Goal: Information Seeking & Learning: Check status

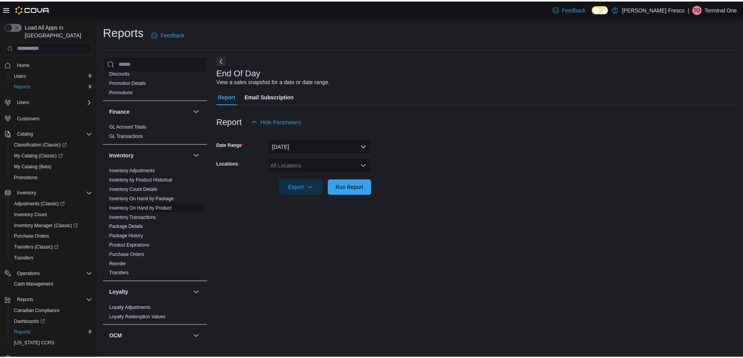
scroll to position [195, 0]
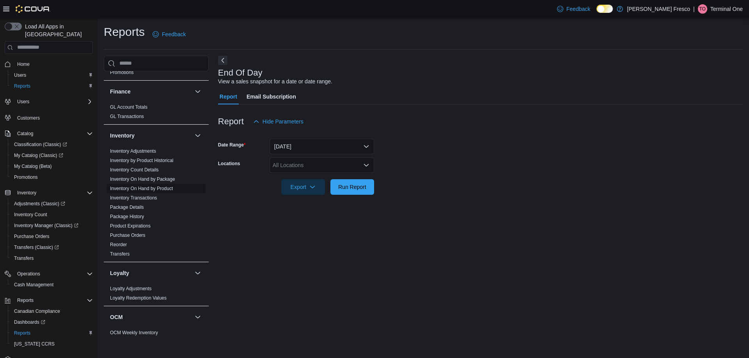
click at [154, 184] on span "Inventory On Hand by Product" at bounding box center [156, 188] width 99 height 9
click at [152, 187] on link "Inventory On Hand by Product" at bounding box center [141, 188] width 63 height 5
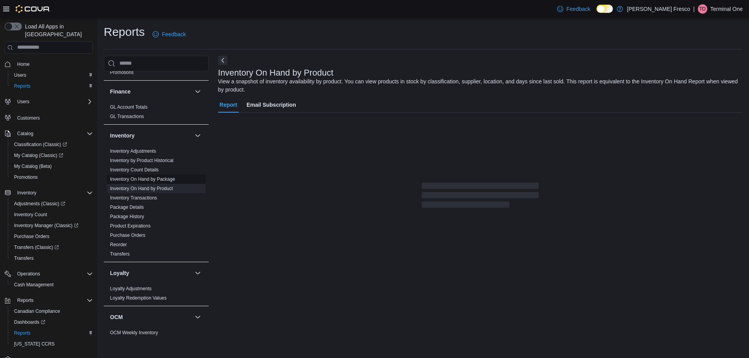
click at [151, 181] on link "Inventory On Hand by Package" at bounding box center [142, 179] width 65 height 5
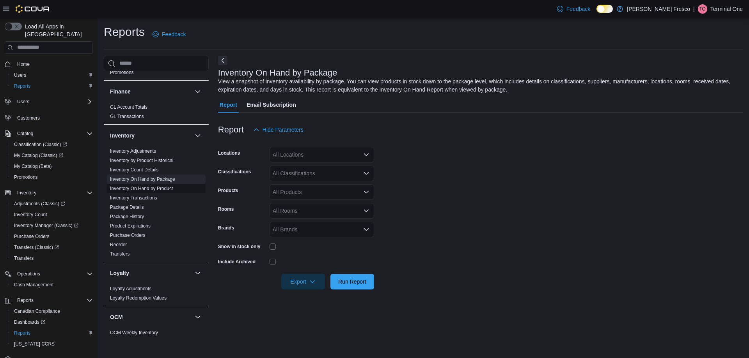
click at [158, 188] on link "Inventory On Hand by Product" at bounding box center [141, 188] width 63 height 5
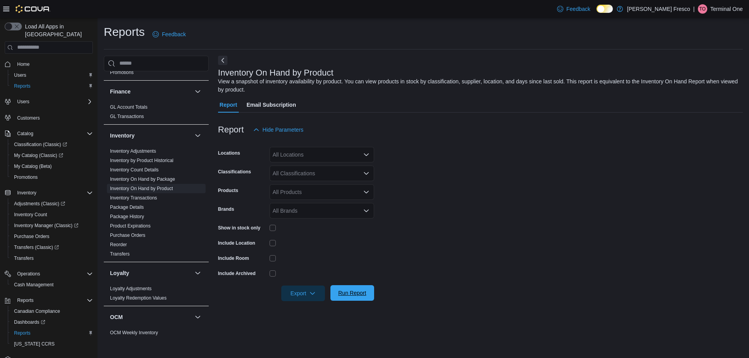
click at [340, 293] on span "Run Report" at bounding box center [352, 293] width 28 height 8
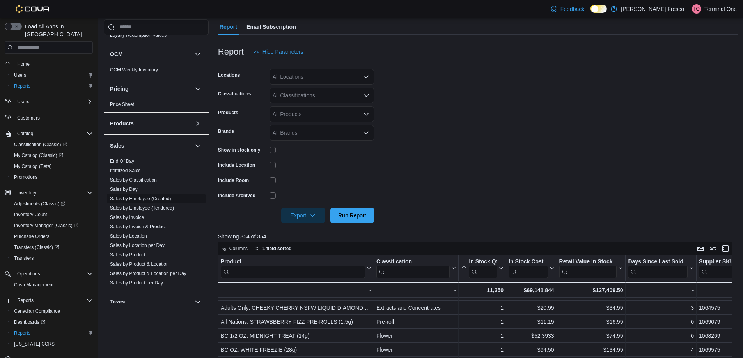
scroll to position [429, 0]
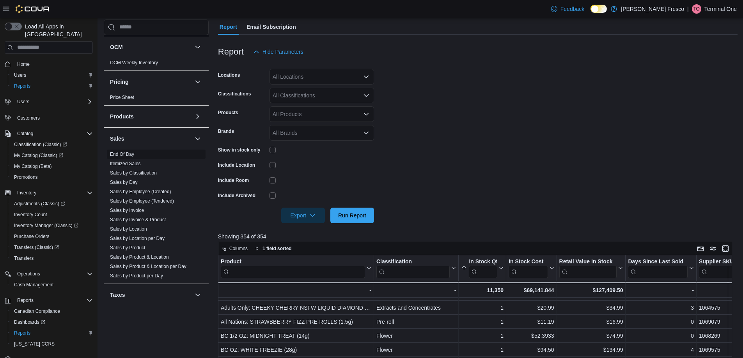
click at [124, 154] on link "End Of Day" at bounding box center [122, 154] width 24 height 5
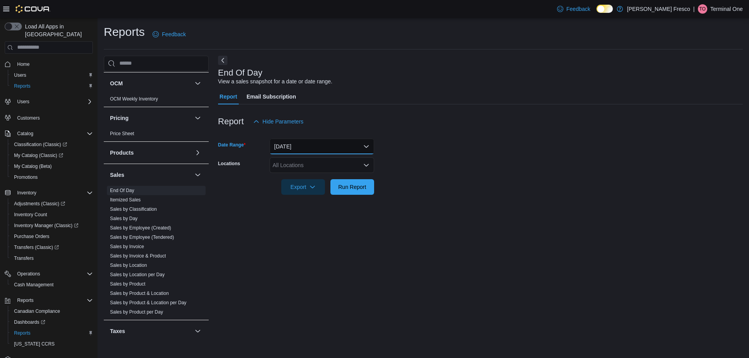
click at [309, 142] on button "[DATE]" at bounding box center [321, 147] width 104 height 16
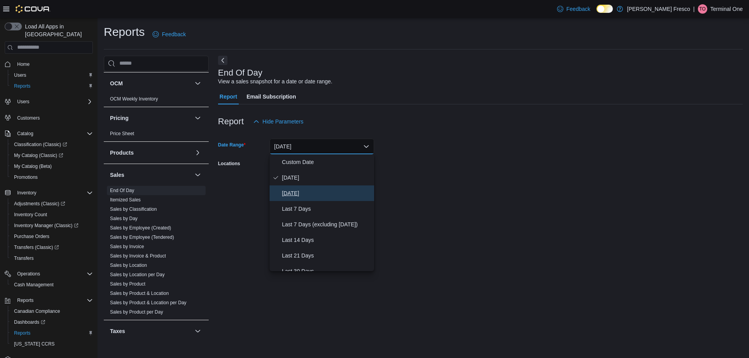
click at [296, 189] on span "[DATE]" at bounding box center [326, 193] width 89 height 9
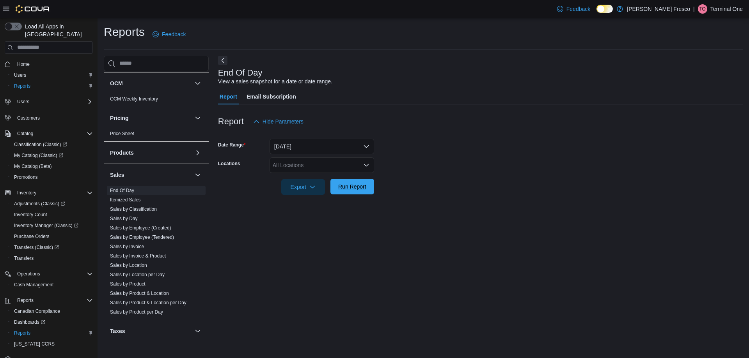
click at [351, 182] on span "Run Report" at bounding box center [352, 187] width 34 height 16
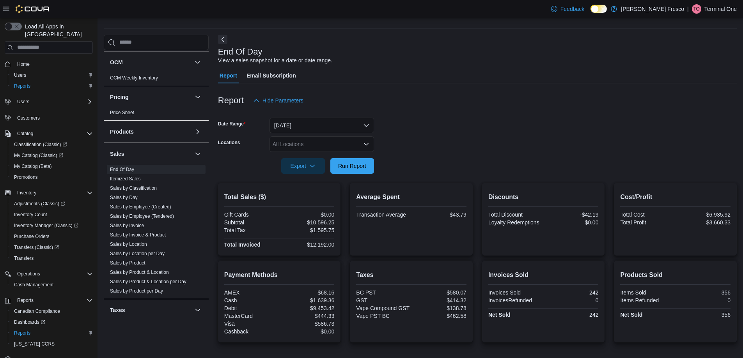
scroll to position [39, 0]
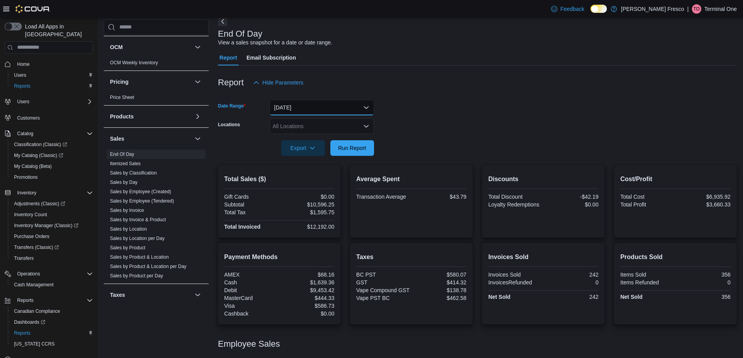
click at [334, 109] on button "[DATE]" at bounding box center [321, 108] width 104 height 16
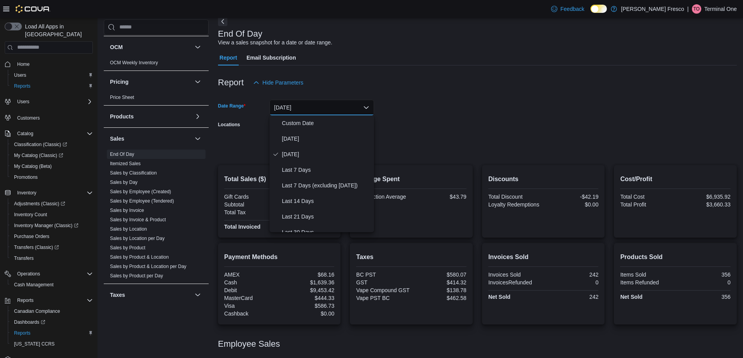
click at [390, 122] on form "Date Range [DATE] Locations All Locations Export Run Report" at bounding box center [477, 122] width 519 height 65
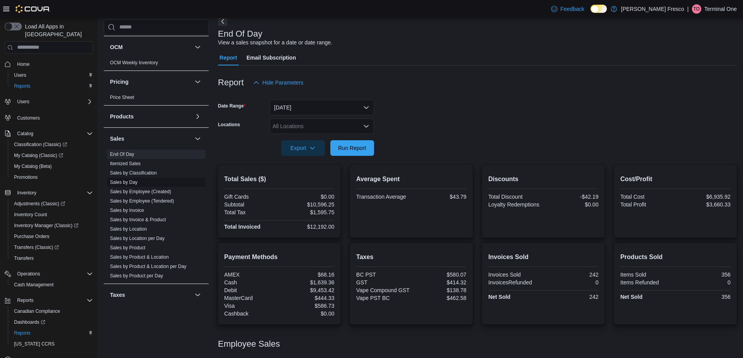
click at [138, 179] on span "Sales by Day" at bounding box center [156, 182] width 99 height 9
click at [139, 184] on span "Sales by Day" at bounding box center [156, 182] width 99 height 9
click at [122, 184] on link "Sales by Day" at bounding box center [124, 182] width 28 height 5
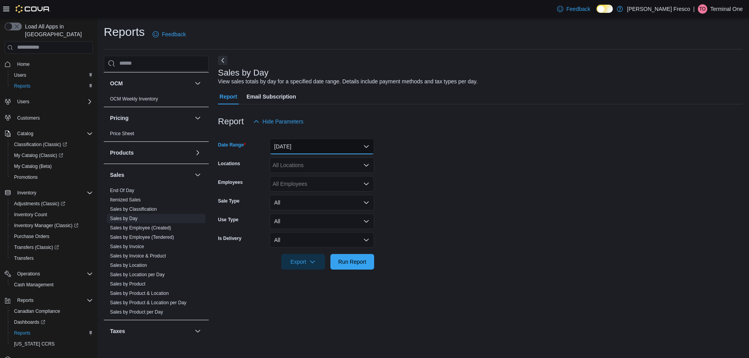
click at [327, 145] on button "[DATE]" at bounding box center [321, 147] width 104 height 16
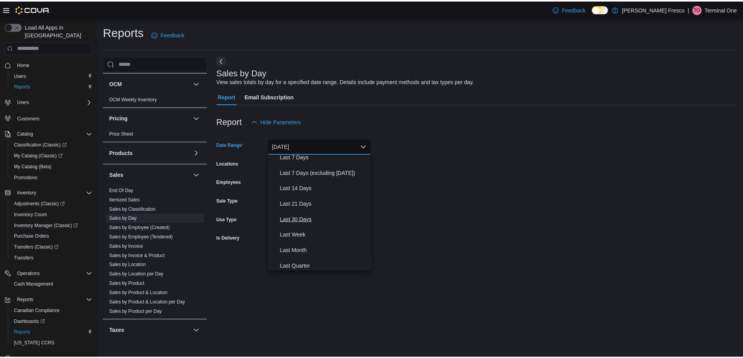
scroll to position [39, 0]
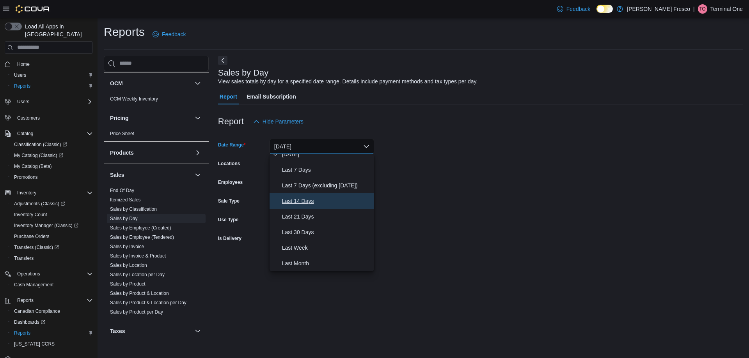
click at [303, 204] on span "Last 14 Days" at bounding box center [326, 200] width 89 height 9
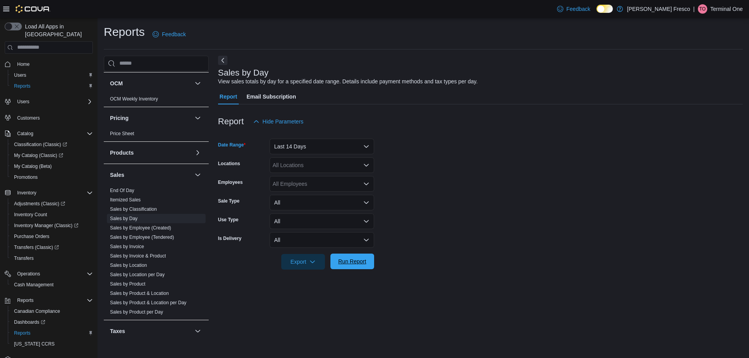
click at [343, 257] on span "Run Report" at bounding box center [352, 262] width 34 height 16
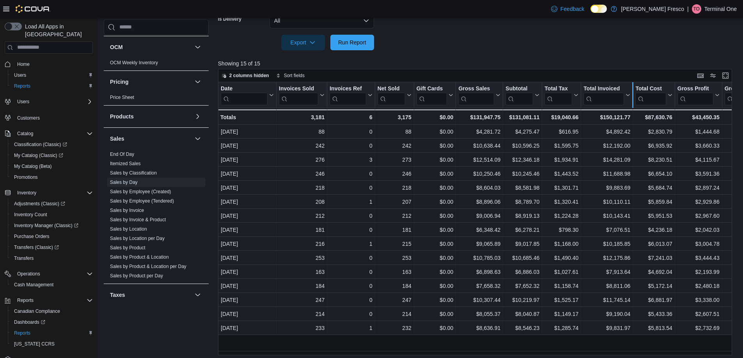
scroll to position [223, 0]
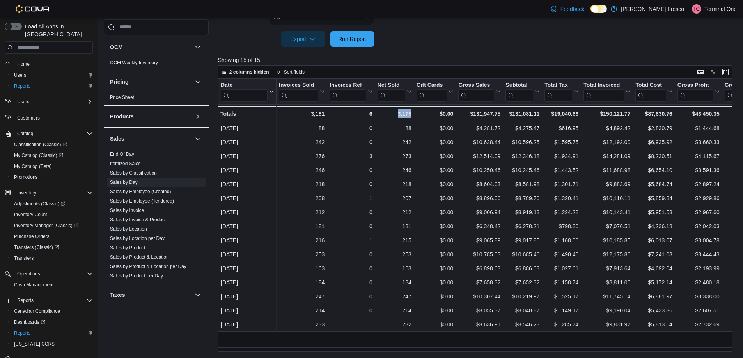
drag, startPoint x: 376, startPoint y: 347, endPoint x: 418, endPoint y: 350, distance: 42.2
click at [426, 350] on div "Date Click to view column header actions Invoices Sold Click to view column hea…" at bounding box center [477, 215] width 519 height 273
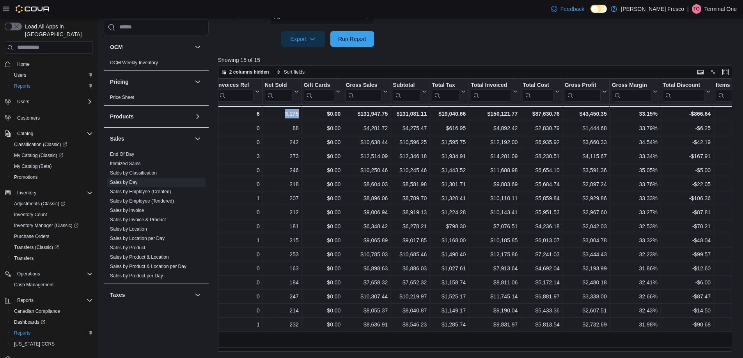
scroll to position [0, 113]
click at [41, 8] on img at bounding box center [33, 9] width 35 height 8
